Goal: Task Accomplishment & Management: Use online tool/utility

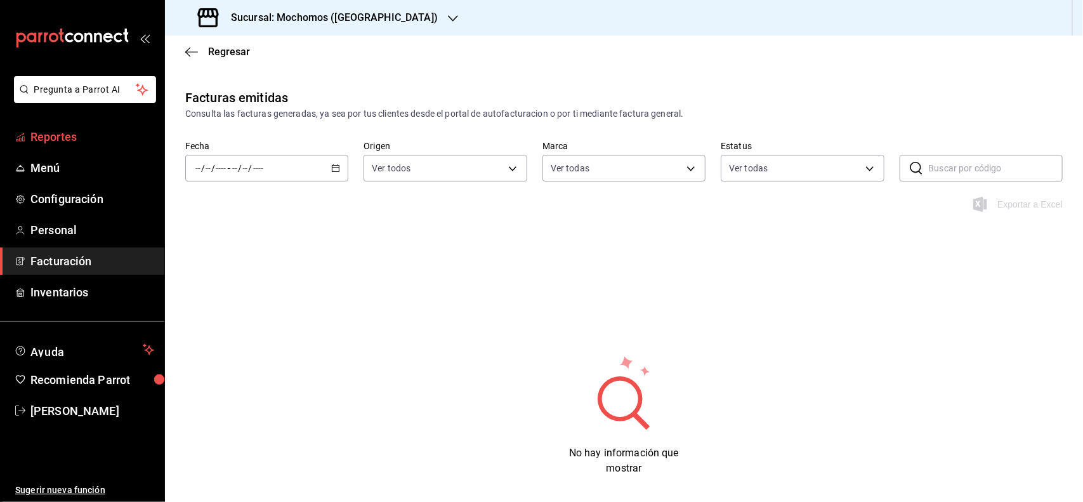
click at [109, 127] on link "Reportes" at bounding box center [82, 136] width 164 height 27
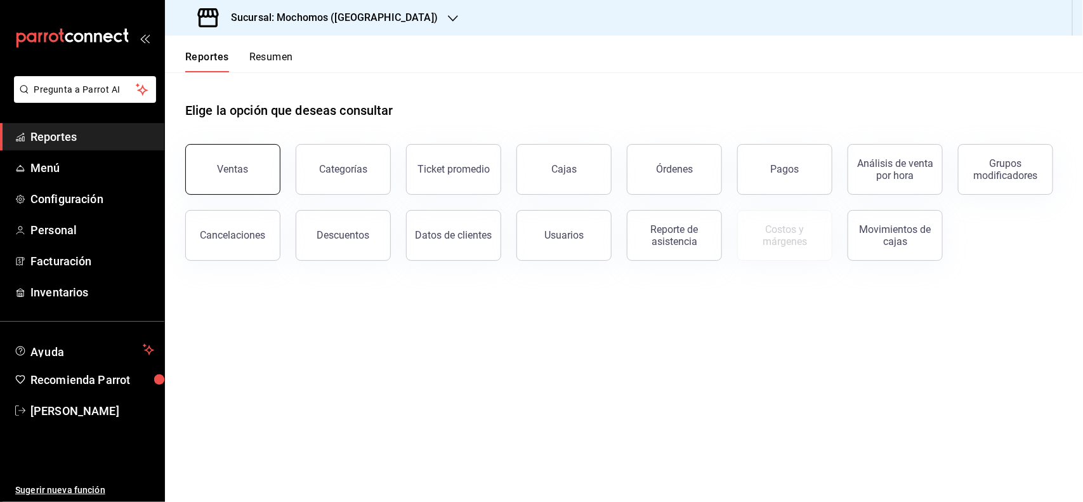
click at [192, 171] on button "Ventas" at bounding box center [232, 169] width 95 height 51
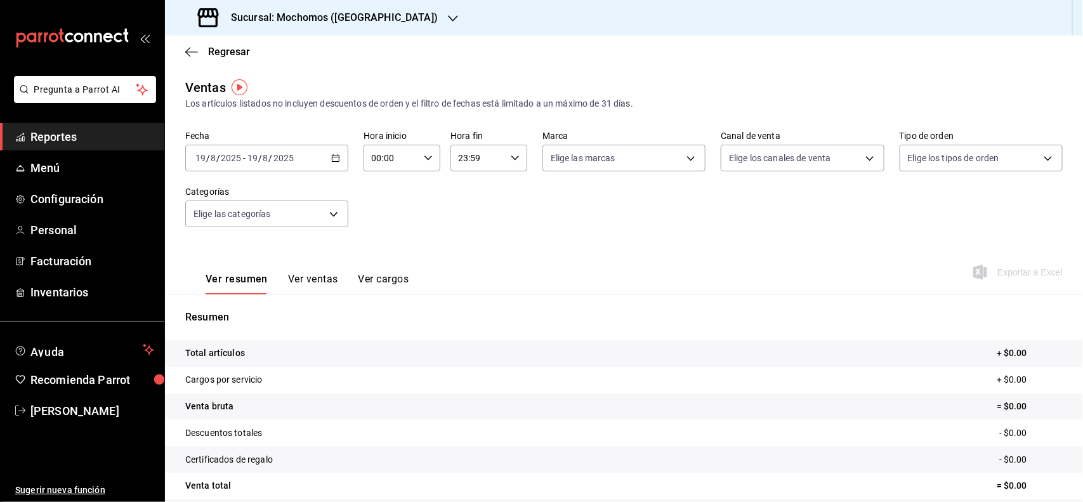
click at [333, 151] on div "[DATE] [DATE] - [DATE] [DATE]" at bounding box center [266, 158] width 163 height 27
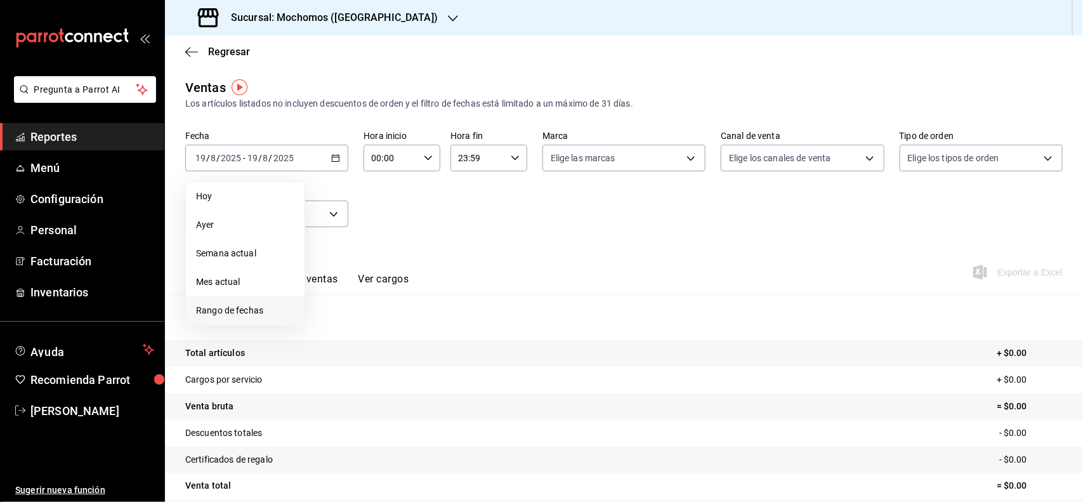
click at [261, 317] on li "Rango de fechas" at bounding box center [245, 310] width 119 height 29
click at [324, 322] on button "18" at bounding box center [331, 326] width 22 height 23
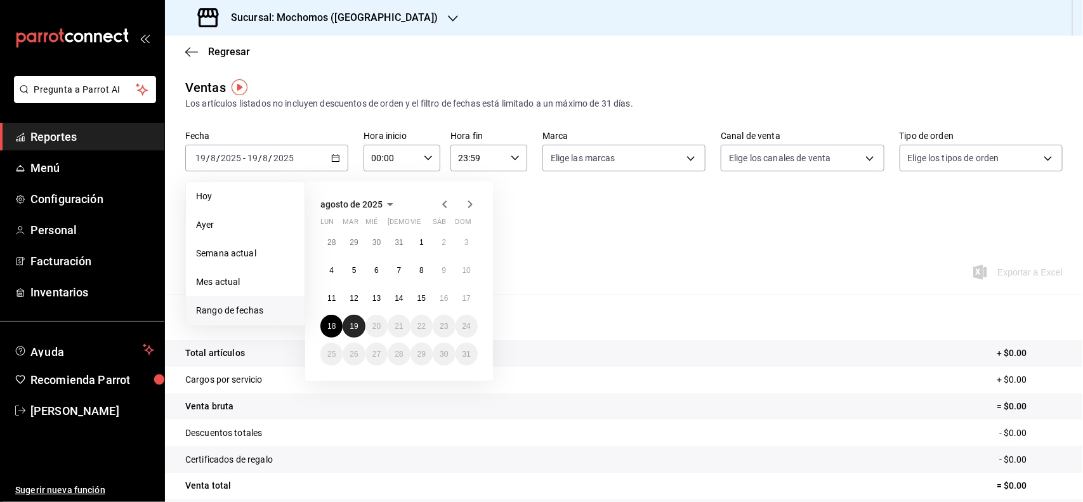
click at [351, 322] on abbr "19" at bounding box center [354, 326] width 8 height 9
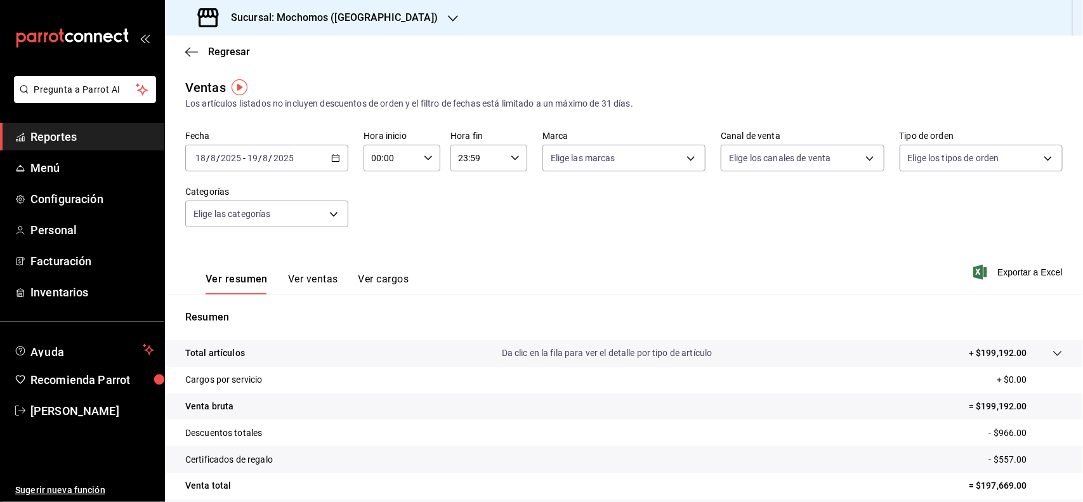
click at [84, 143] on span "Reportes" at bounding box center [92, 136] width 124 height 17
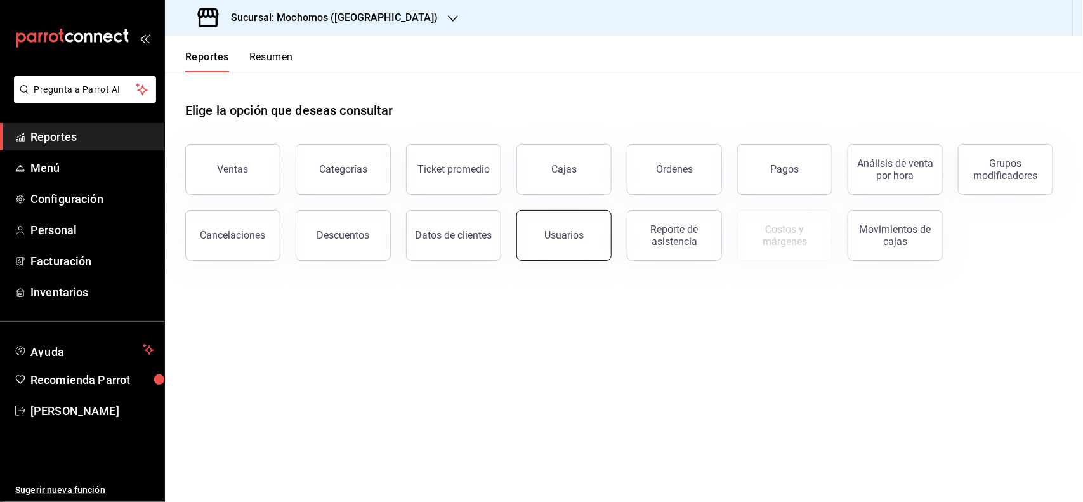
click at [557, 246] on button "Usuarios" at bounding box center [563, 235] width 95 height 51
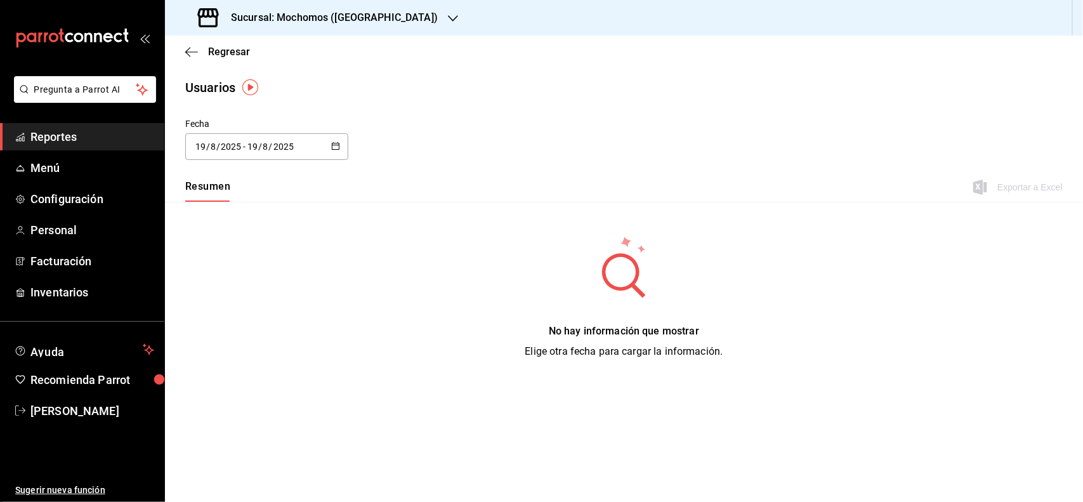
click at [337, 143] on \(Stroke\) "button" at bounding box center [336, 146] width 8 height 7
click at [274, 320] on li "Rango de fechas" at bounding box center [245, 329] width 120 height 29
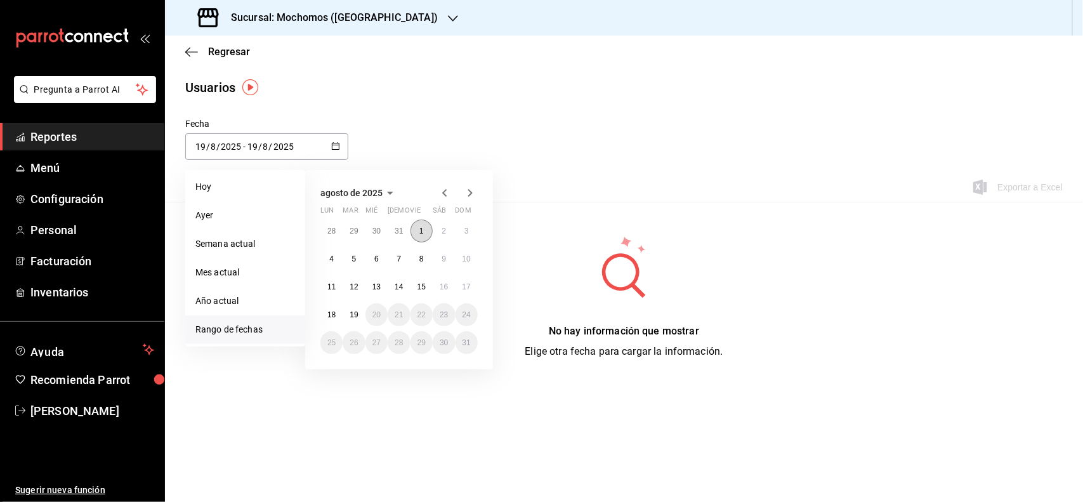
click at [420, 223] on button "1" at bounding box center [421, 230] width 22 height 23
click at [362, 313] on button "19" at bounding box center [354, 314] width 22 height 23
type input "[DATE]"
type input "1"
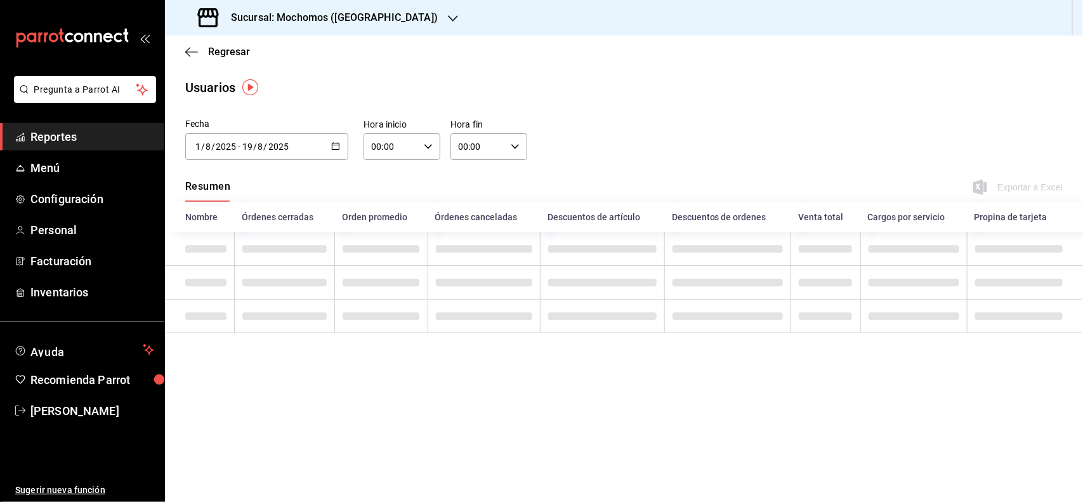
click at [438, 141] on div "00:00 Hora inicio" at bounding box center [402, 146] width 77 height 27
click at [386, 194] on button "03" at bounding box center [383, 190] width 34 height 25
type input "03:00"
click at [513, 152] on div at bounding box center [541, 251] width 1083 height 502
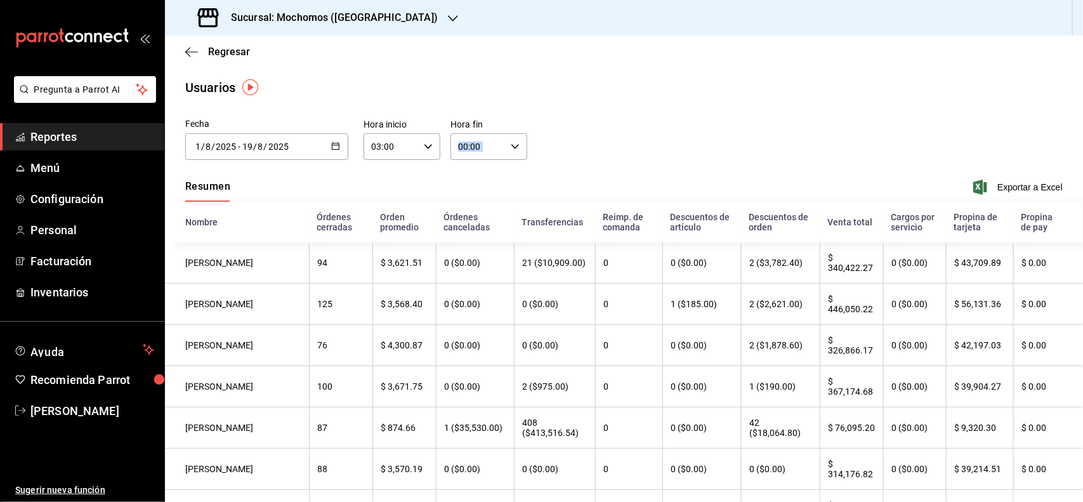
click at [516, 143] on div "00:00 Hora fin" at bounding box center [488, 146] width 77 height 27
click at [462, 186] on span "03" at bounding box center [466, 191] width 18 height 10
type input "03:00"
click at [724, 74] on div at bounding box center [541, 251] width 1083 height 502
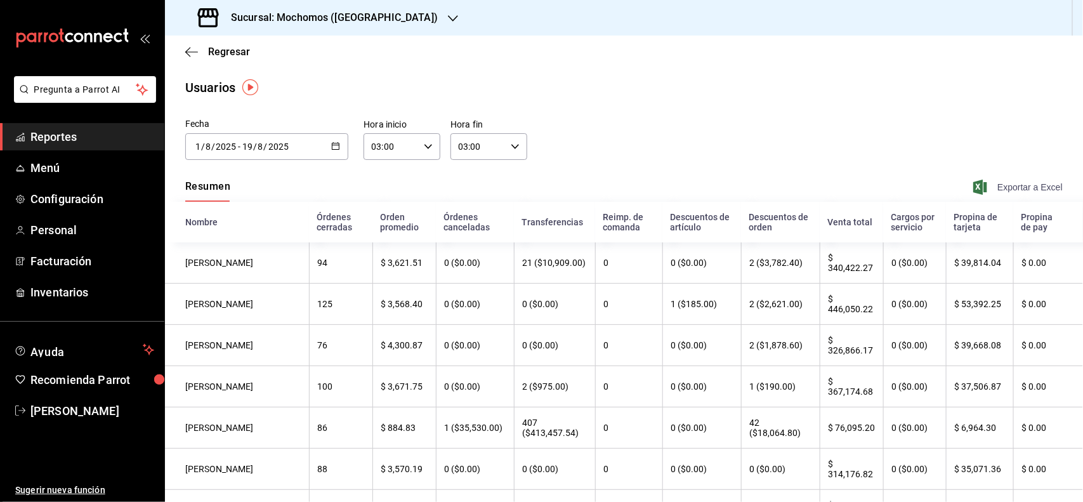
click at [977, 187] on span "Exportar a Excel" at bounding box center [1019, 187] width 87 height 15
